Goal: Transaction & Acquisition: Purchase product/service

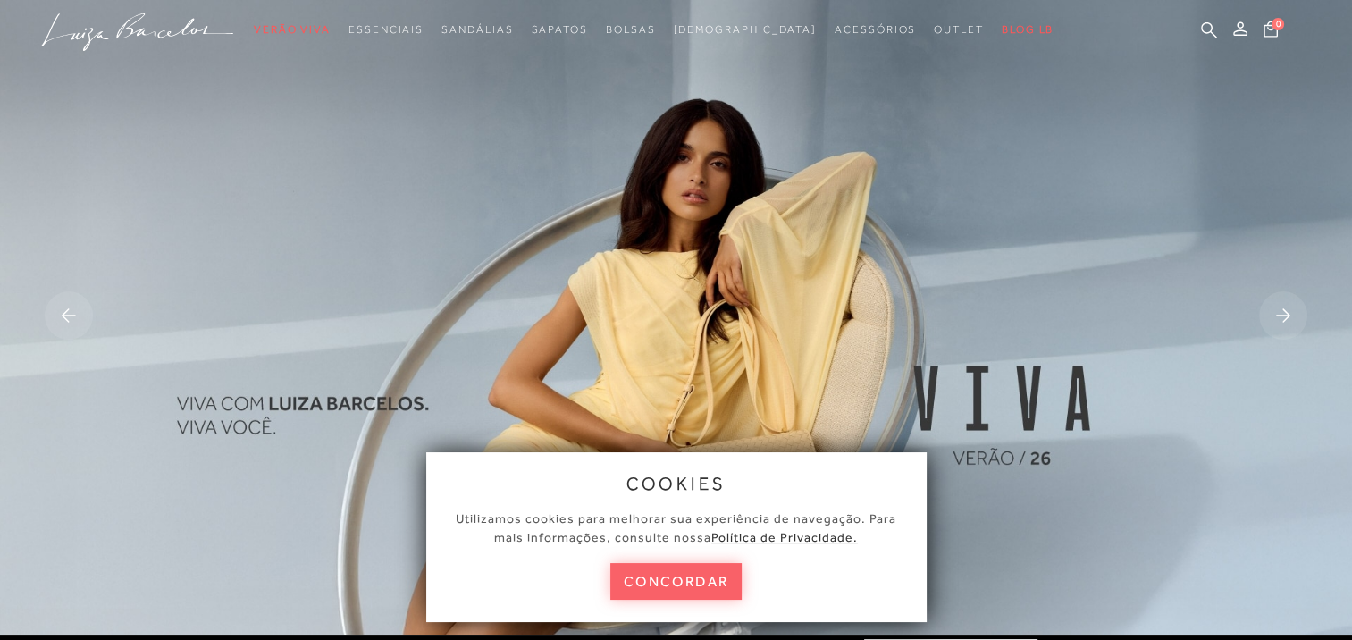
click at [672, 582] on button "concordar" at bounding box center [676, 581] width 132 height 37
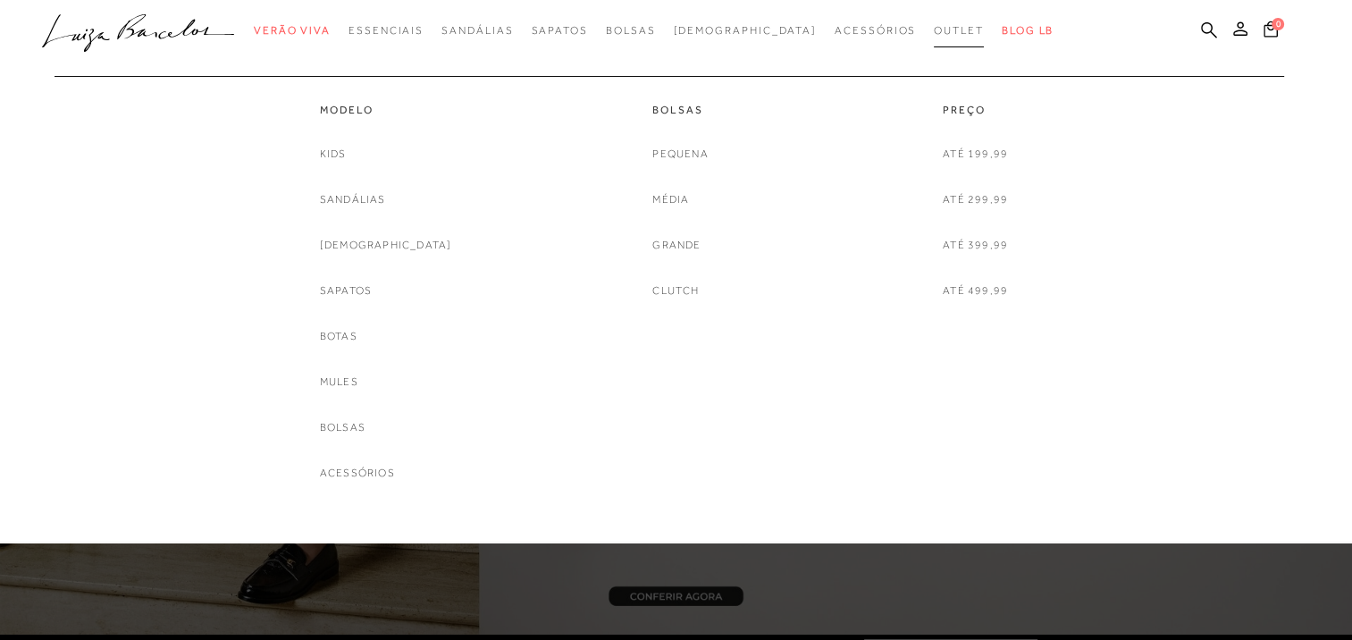
click at [934, 27] on span "Outlet" at bounding box center [959, 30] width 50 height 13
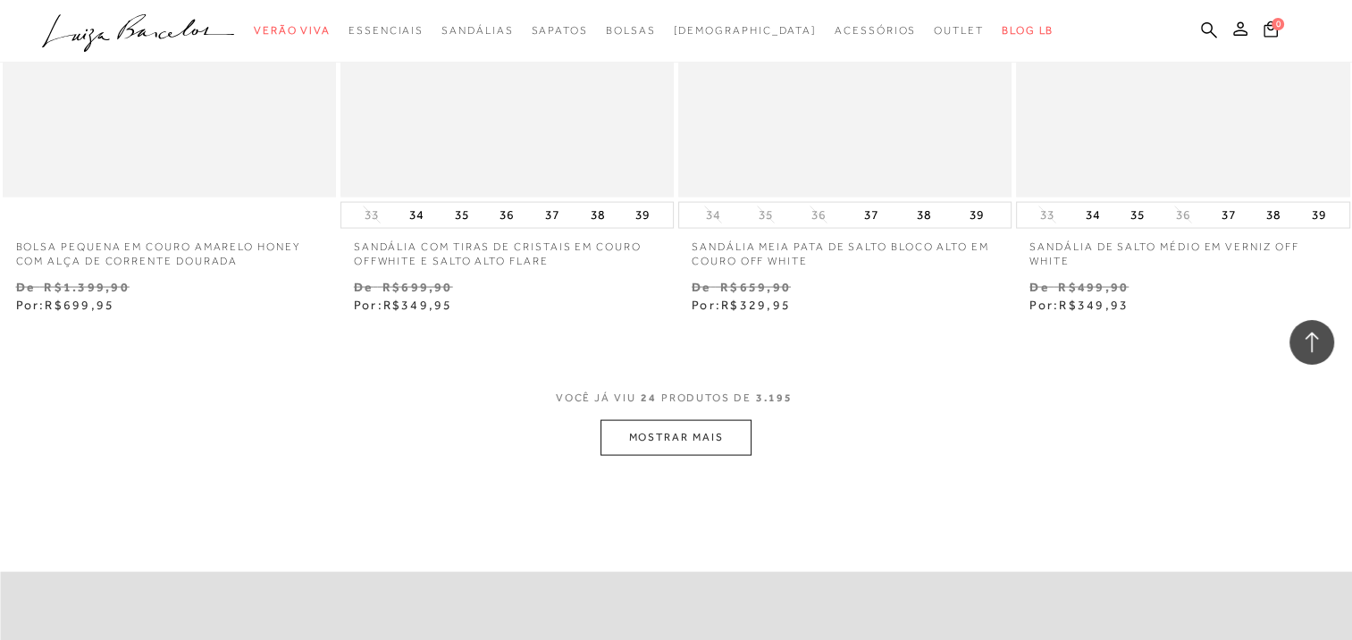
scroll to position [3663, 0]
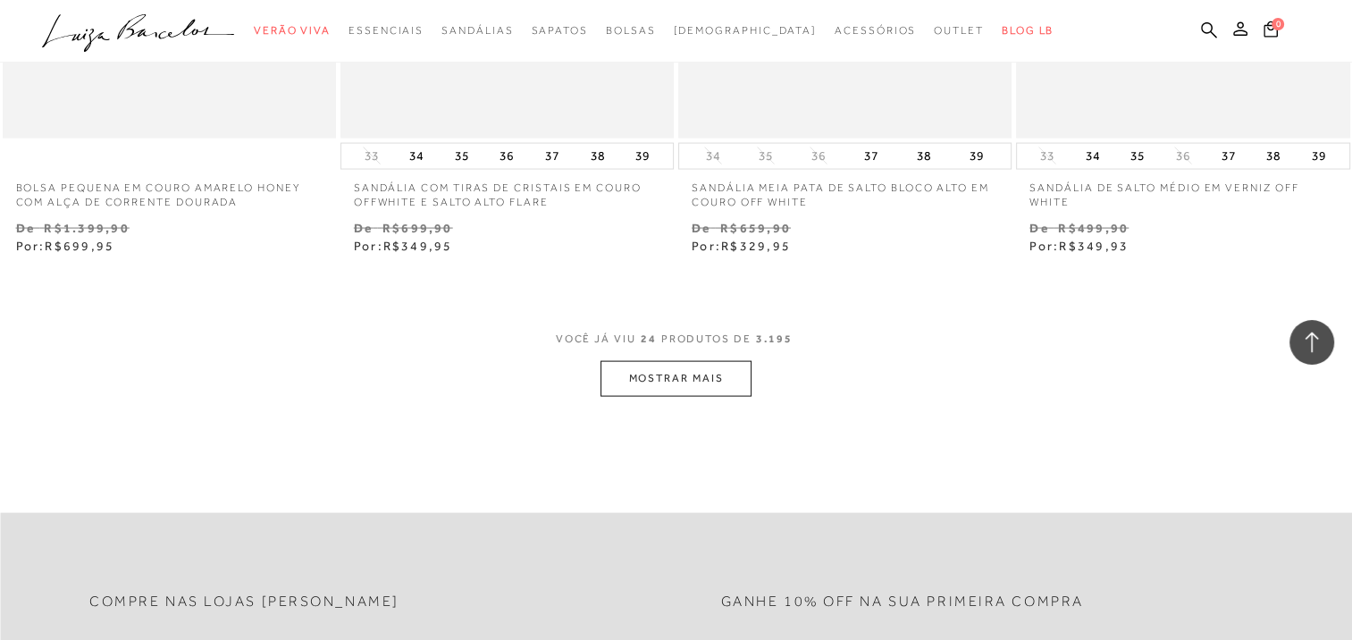
click at [678, 383] on button "MOSTRAR MAIS" at bounding box center [675, 378] width 150 height 35
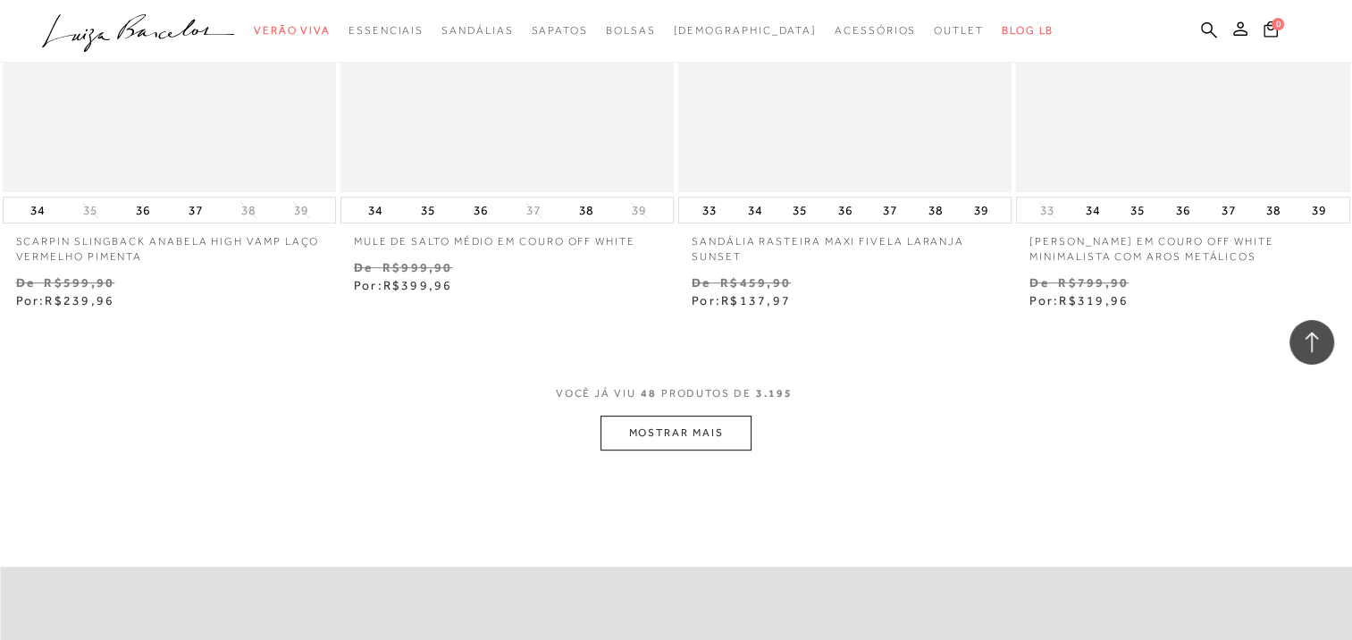
scroll to position [7593, 0]
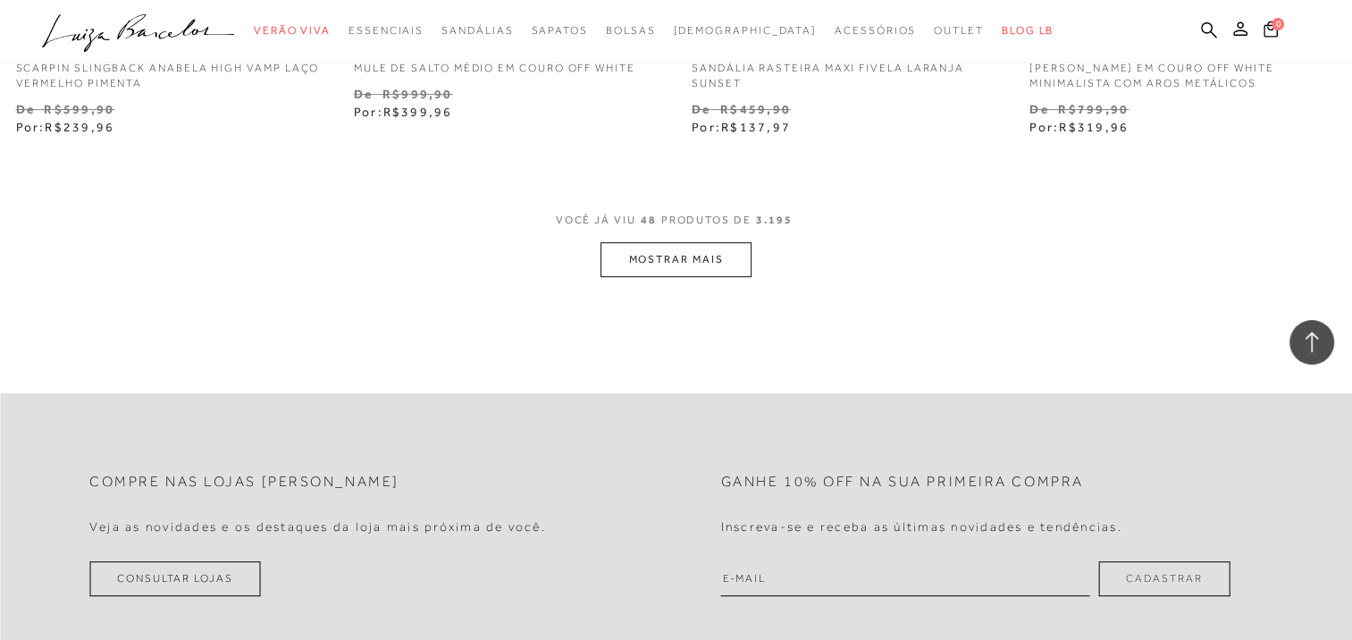
click at [699, 257] on button "MOSTRAR MAIS" at bounding box center [675, 259] width 150 height 35
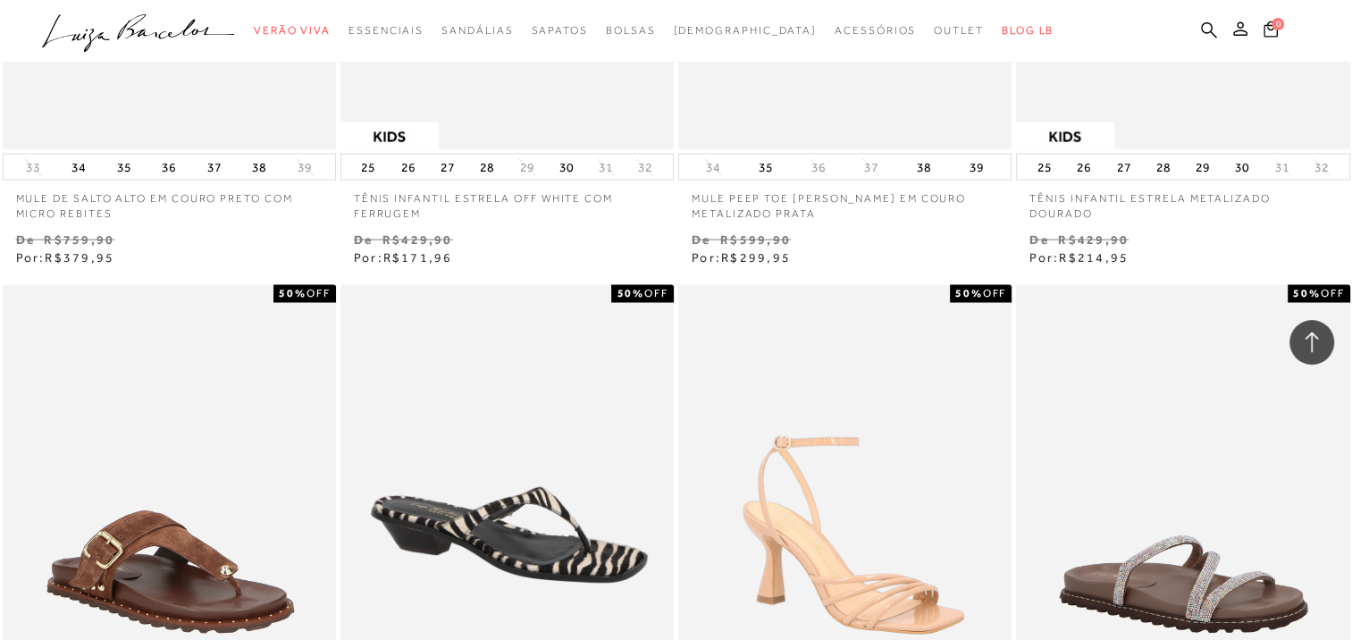
scroll to position [10720, 0]
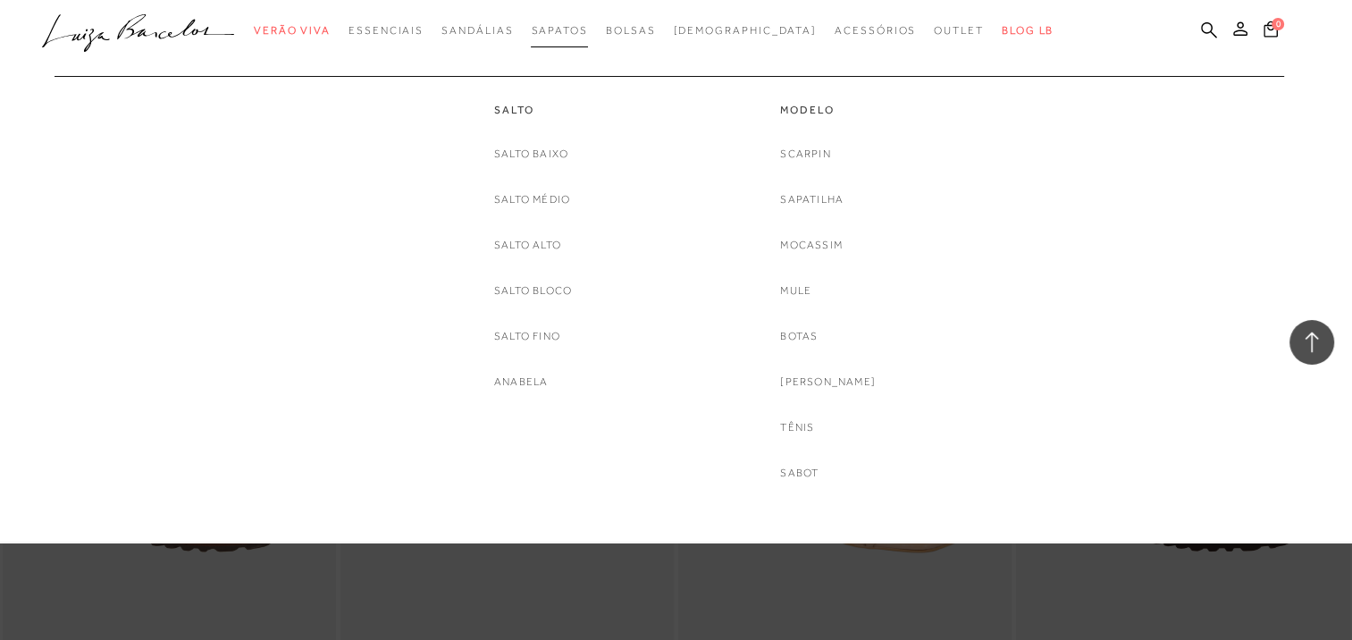
click at [587, 32] on span "Sapatos" at bounding box center [559, 30] width 56 height 13
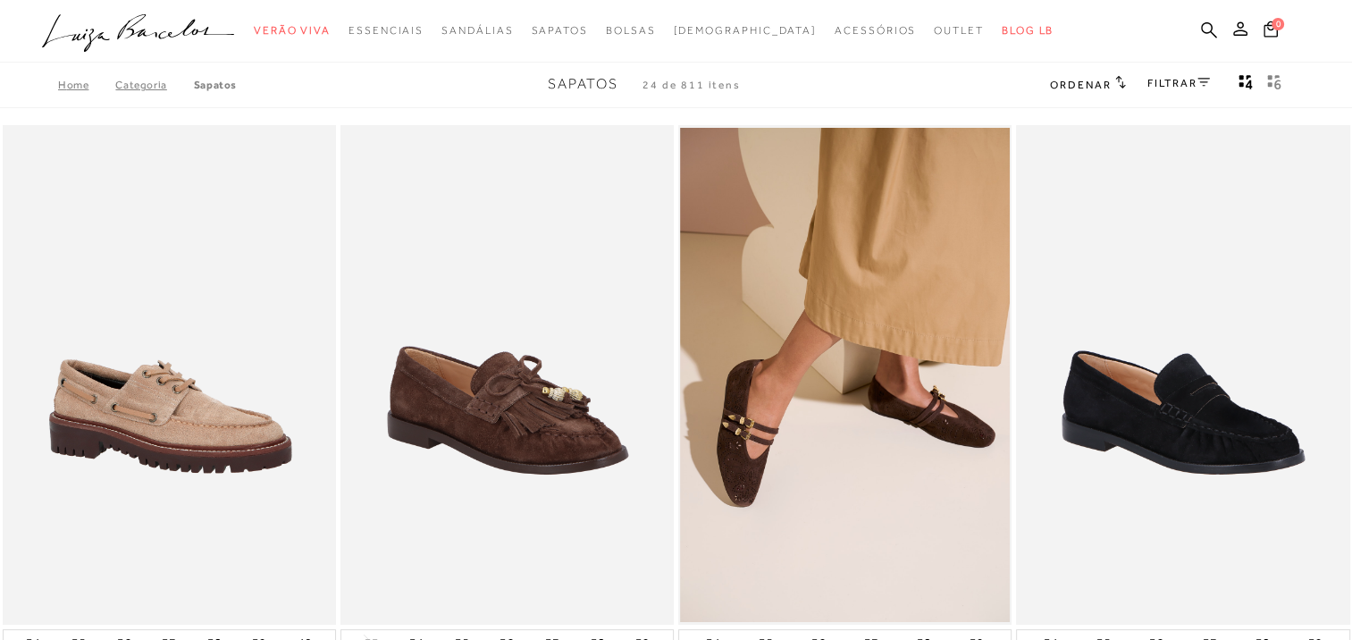
click at [1279, 80] on icon "gridText6Desc" at bounding box center [1274, 82] width 14 height 16
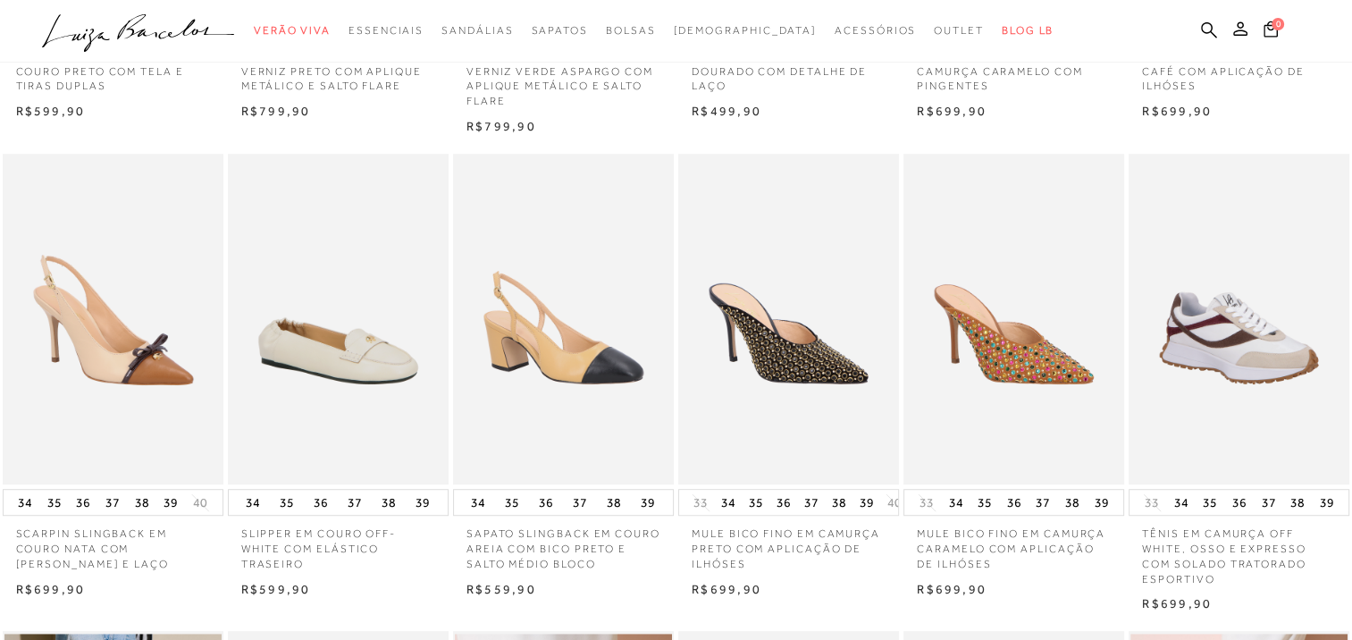
scroll to position [715, 0]
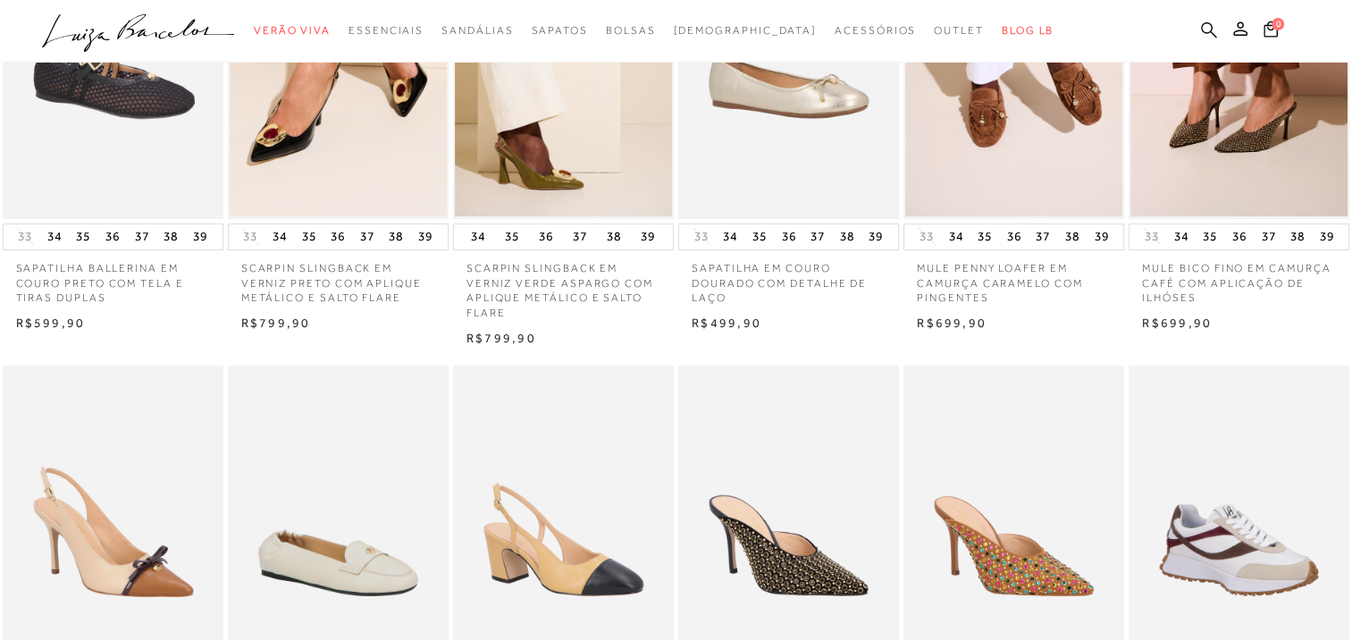
click at [1208, 26] on icon at bounding box center [1209, 29] width 16 height 17
click at [1205, 24] on icon at bounding box center [1209, 29] width 16 height 17
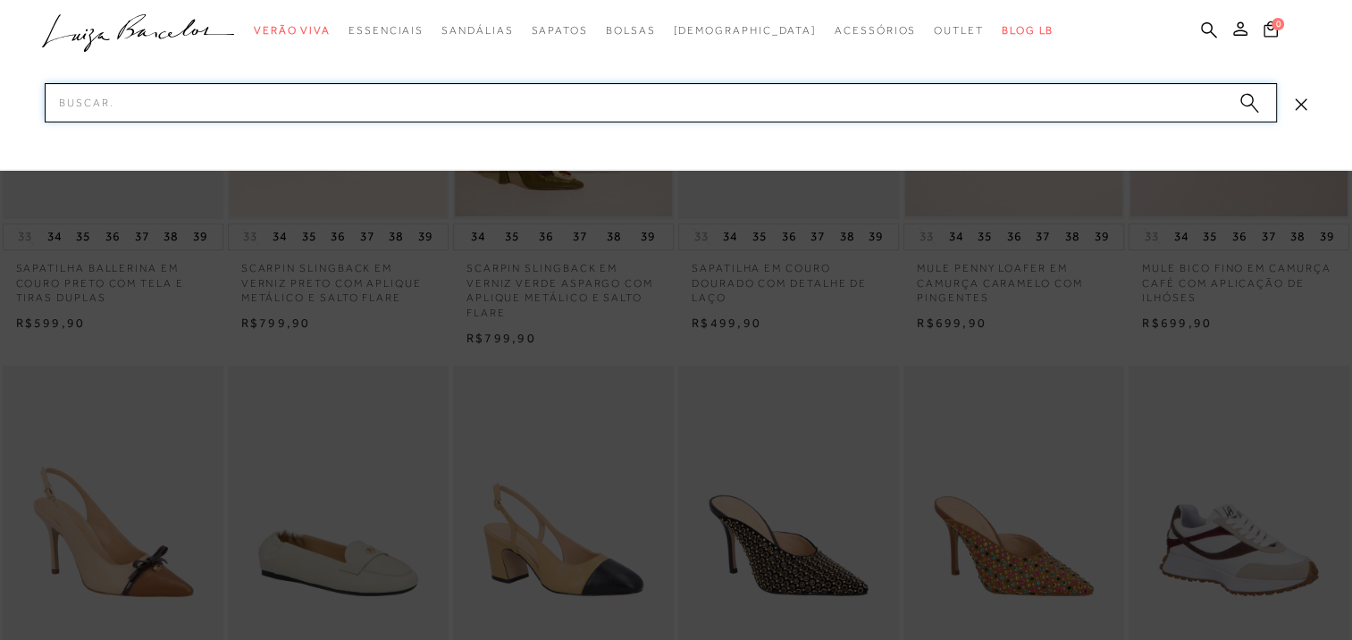
click at [91, 100] on input "Pesquisar" at bounding box center [661, 102] width 1232 height 39
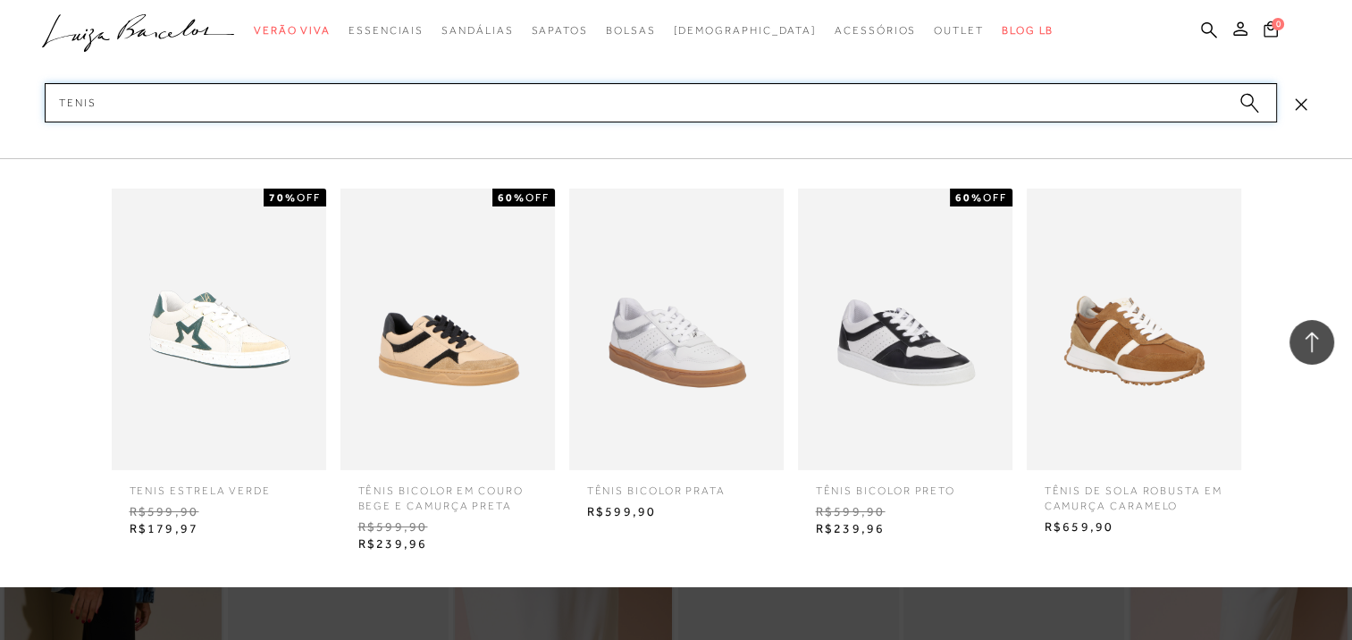
scroll to position [1072, 0]
type input "tenis"
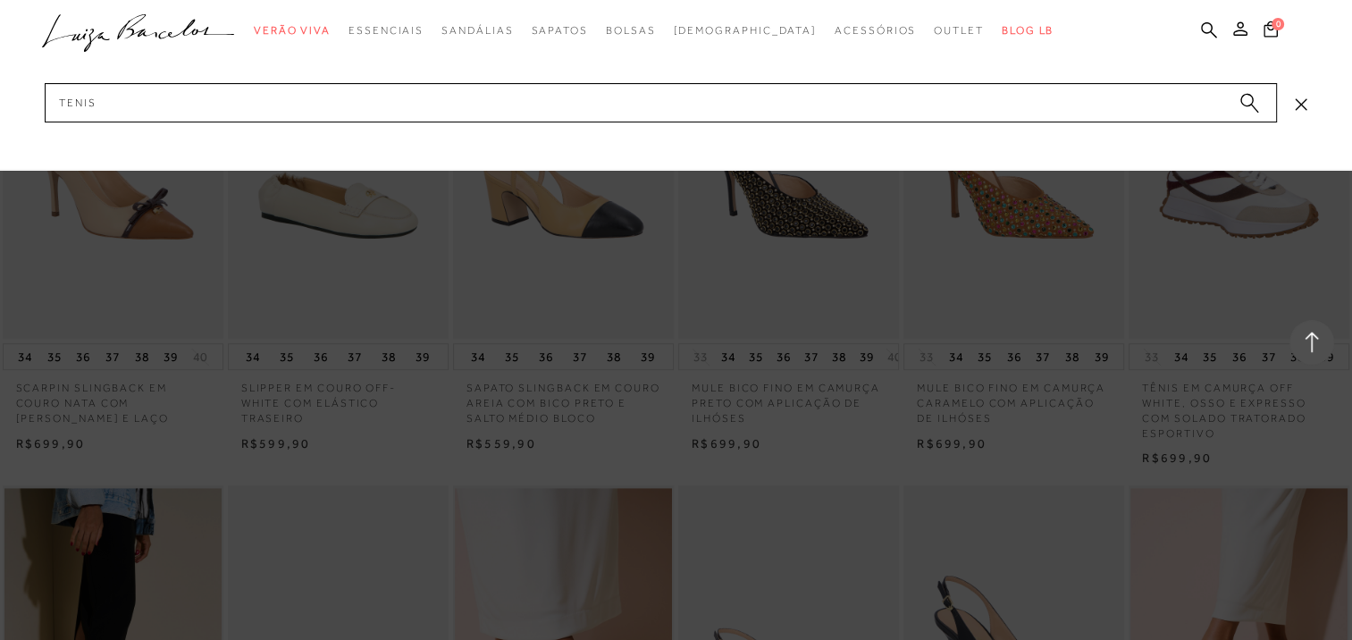
click at [1249, 98] on circle "submit" at bounding box center [1246, 100] width 13 height 13
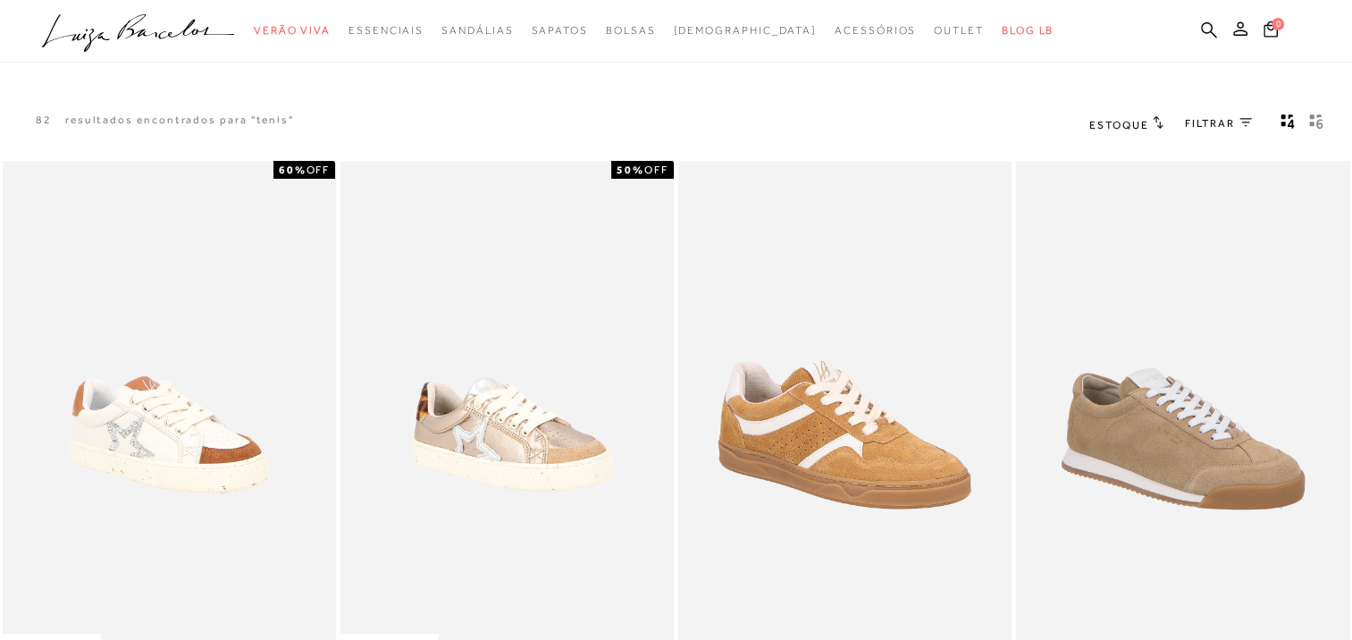
click at [1317, 118] on icon "gridText6Desc" at bounding box center [1316, 121] width 14 height 16
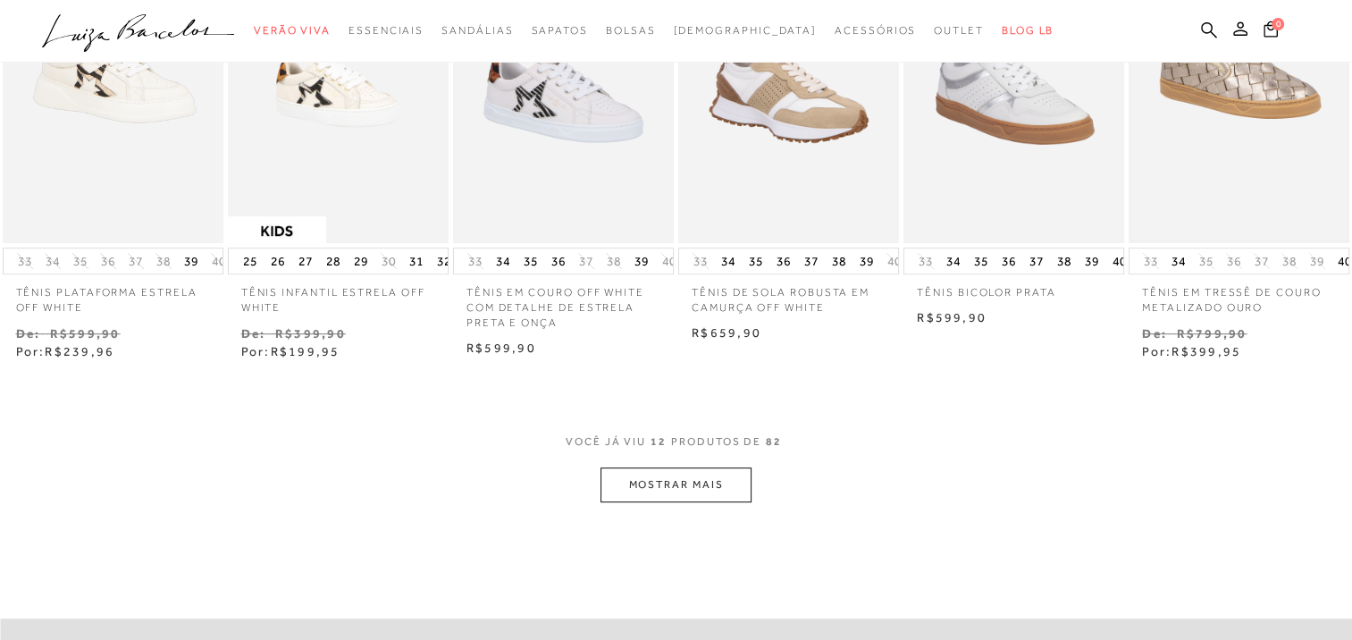
scroll to position [804, 0]
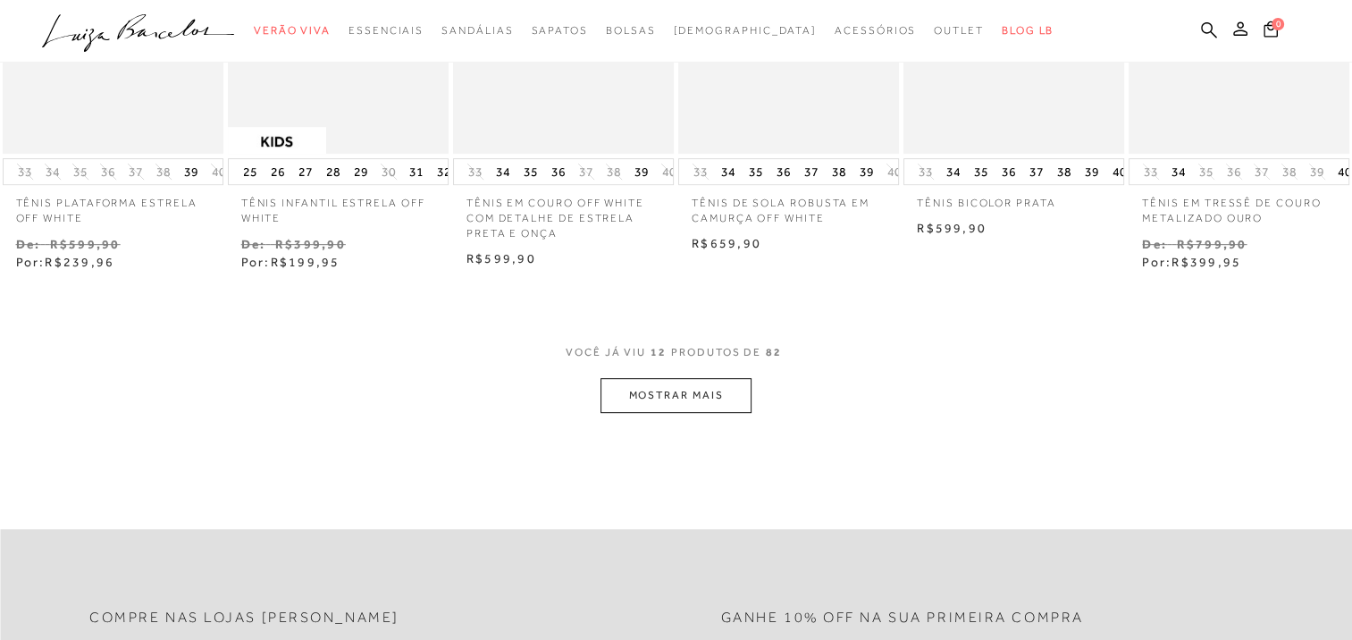
click at [700, 390] on button "MOSTRAR MAIS" at bounding box center [675, 395] width 150 height 35
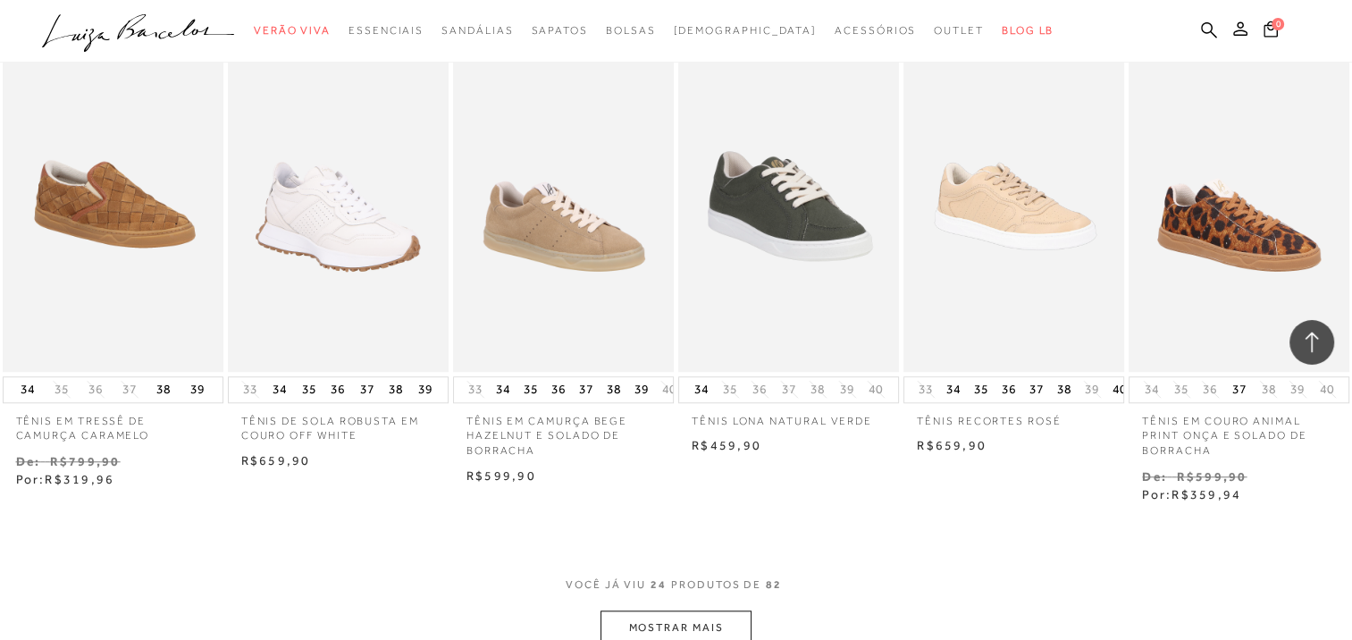
scroll to position [1787, 0]
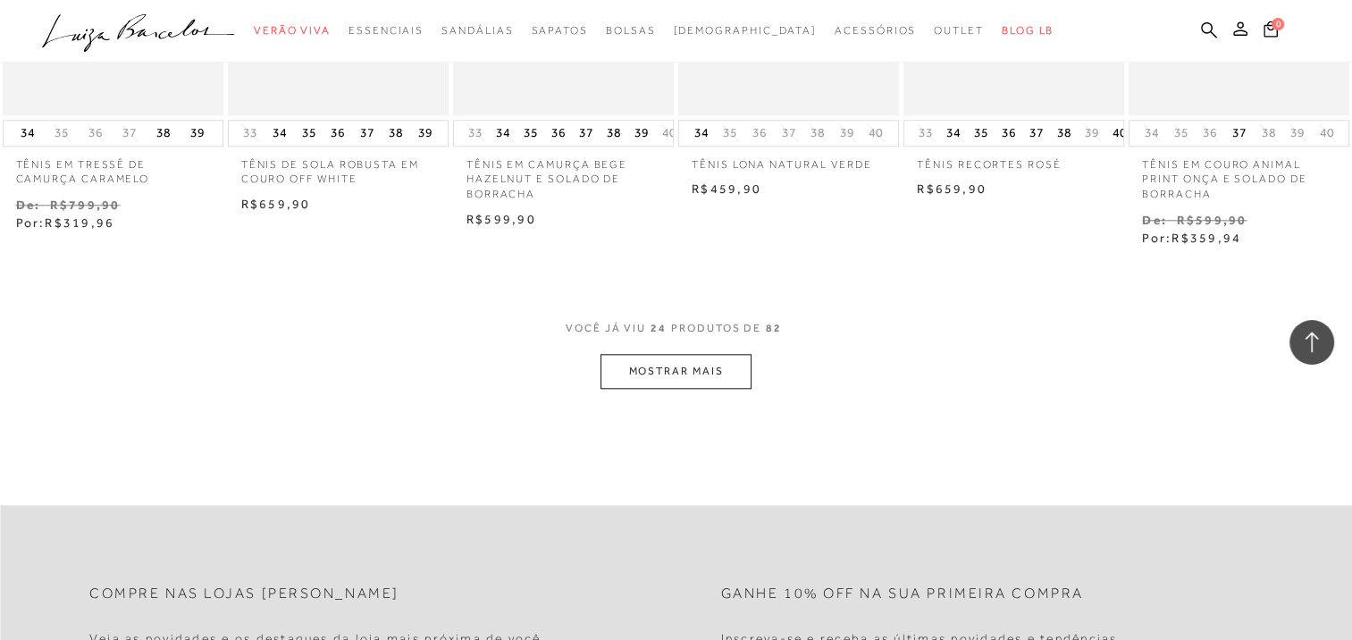
click at [686, 380] on button "MOSTRAR MAIS" at bounding box center [675, 371] width 150 height 35
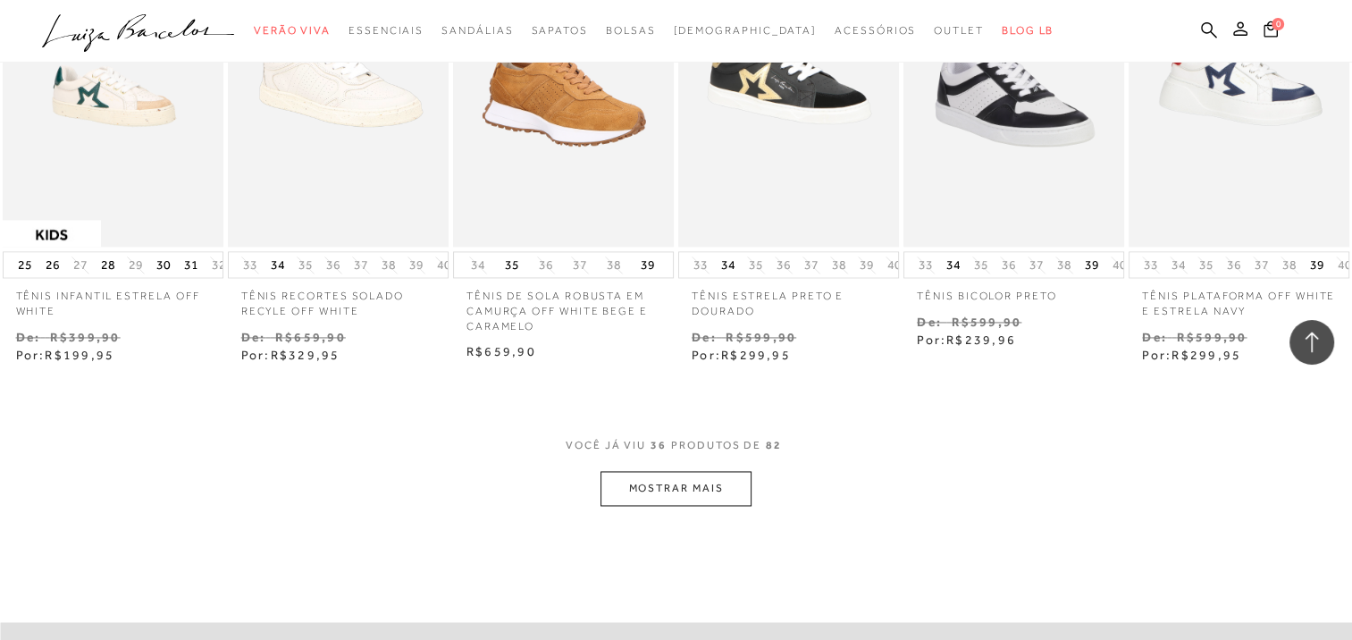
scroll to position [2680, 0]
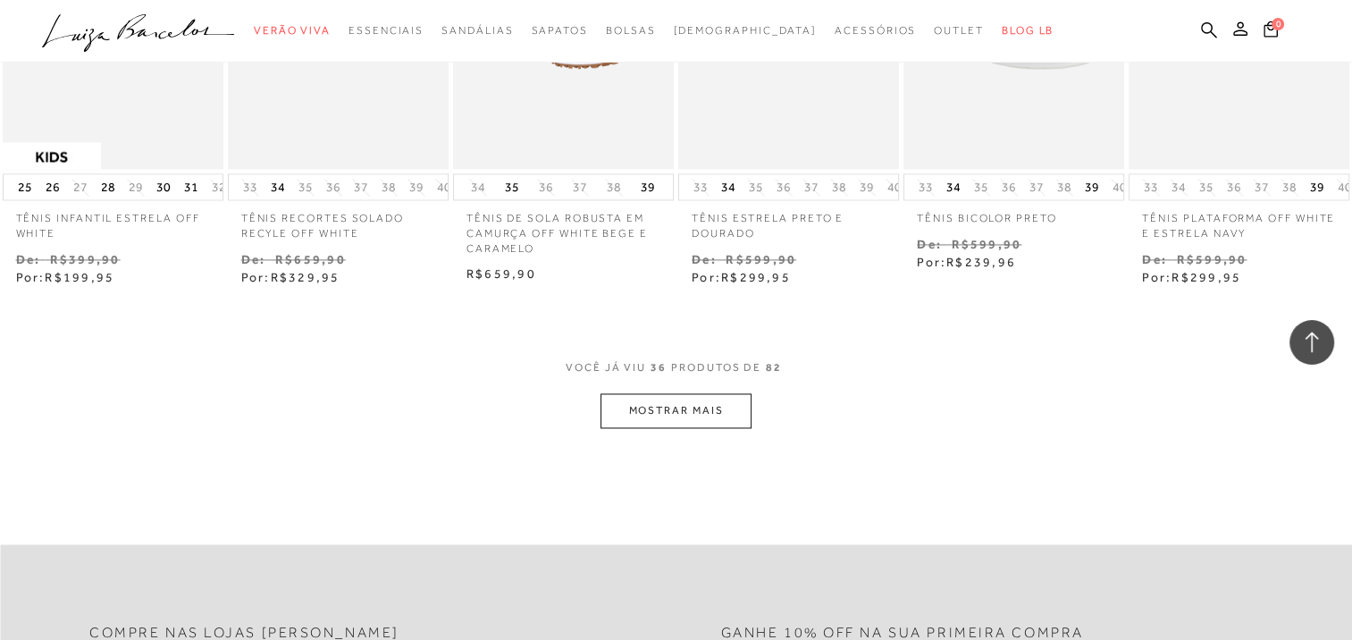
click at [704, 406] on button "MOSTRAR MAIS" at bounding box center [675, 410] width 150 height 35
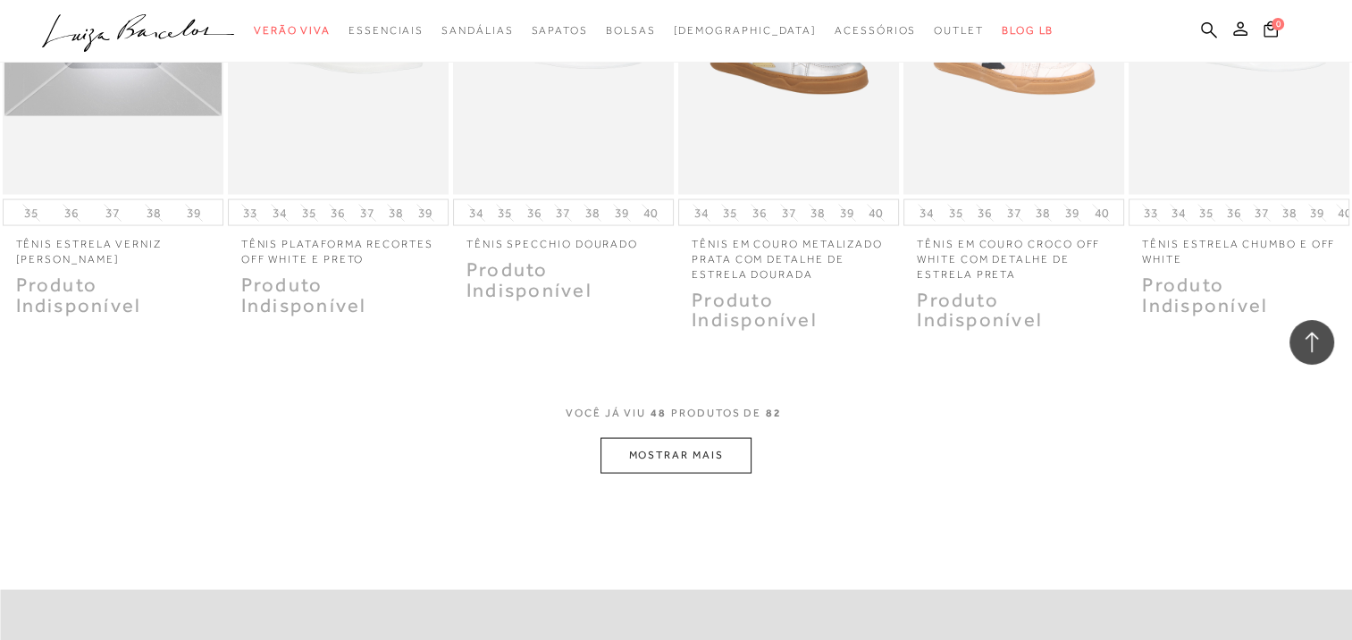
scroll to position [3663, 0]
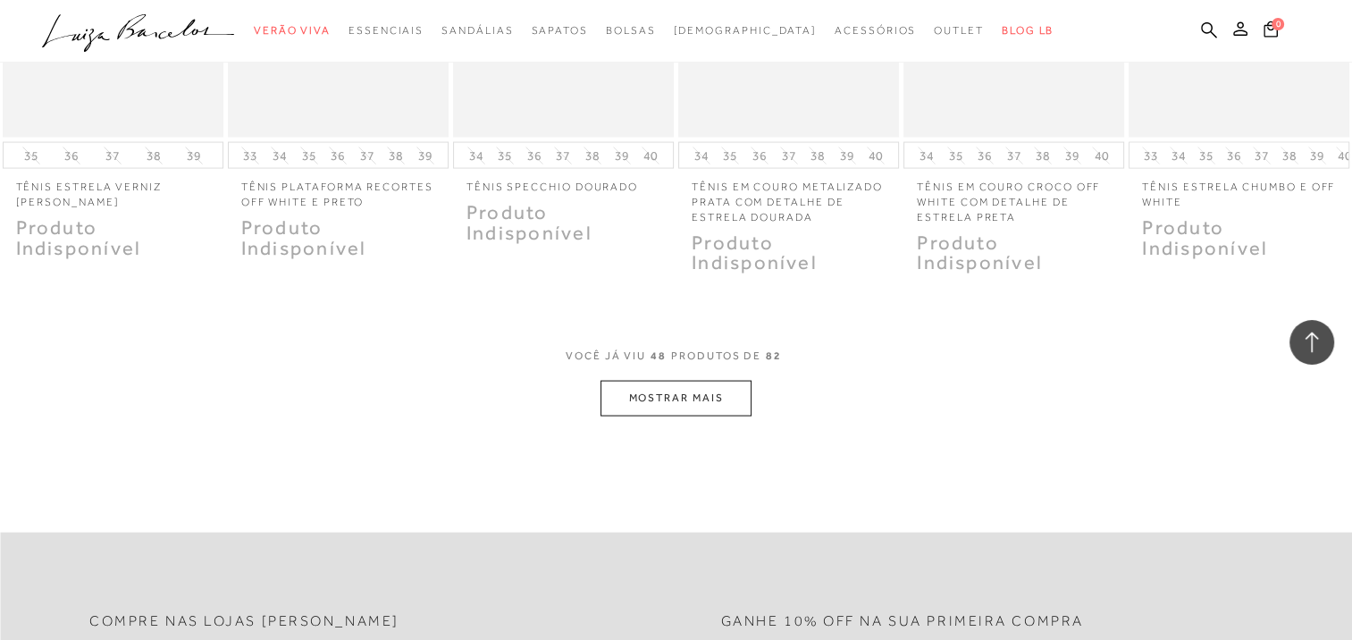
click at [679, 393] on button "MOSTRAR MAIS" at bounding box center [675, 398] width 150 height 35
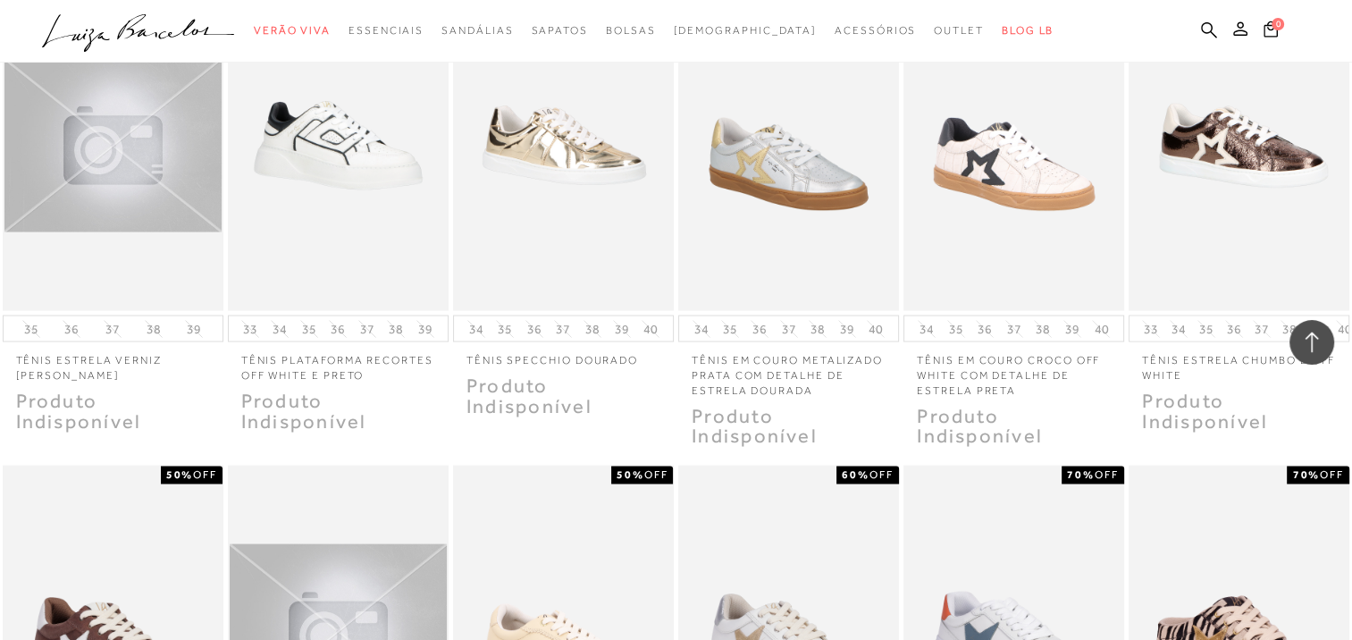
scroll to position [3484, 0]
